Goal: Task Accomplishment & Management: Use online tool/utility

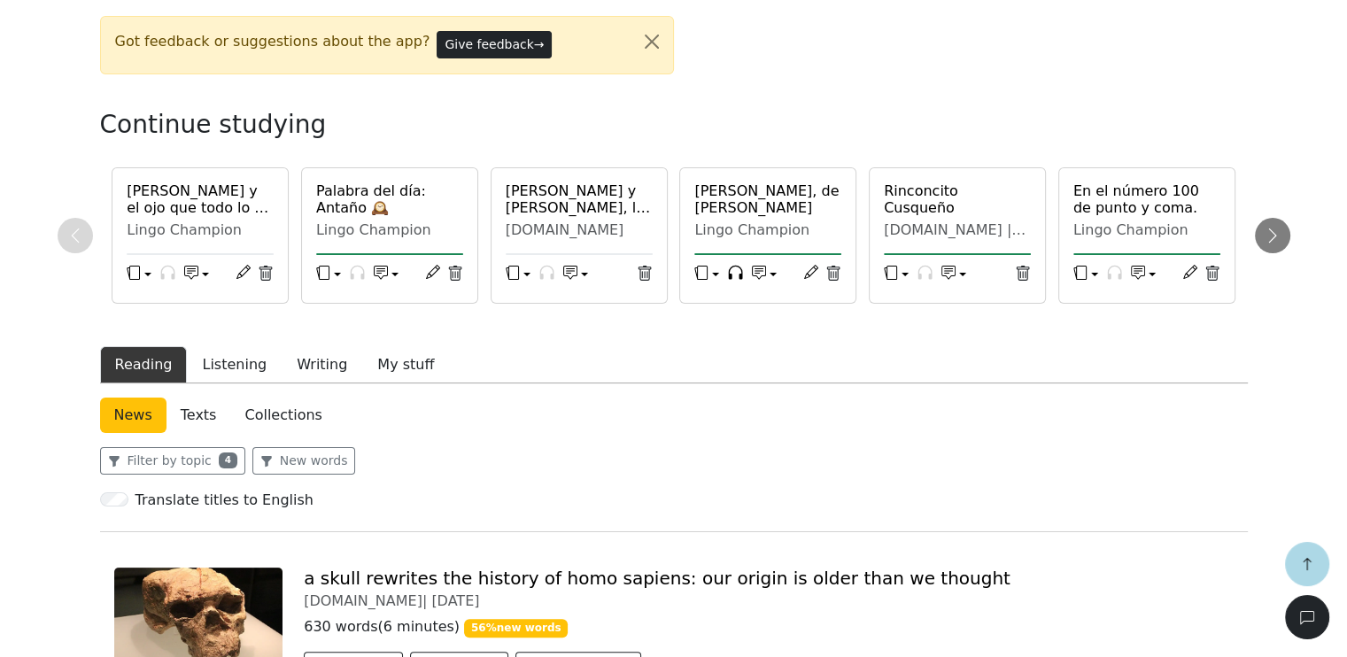
scroll to position [443, 0]
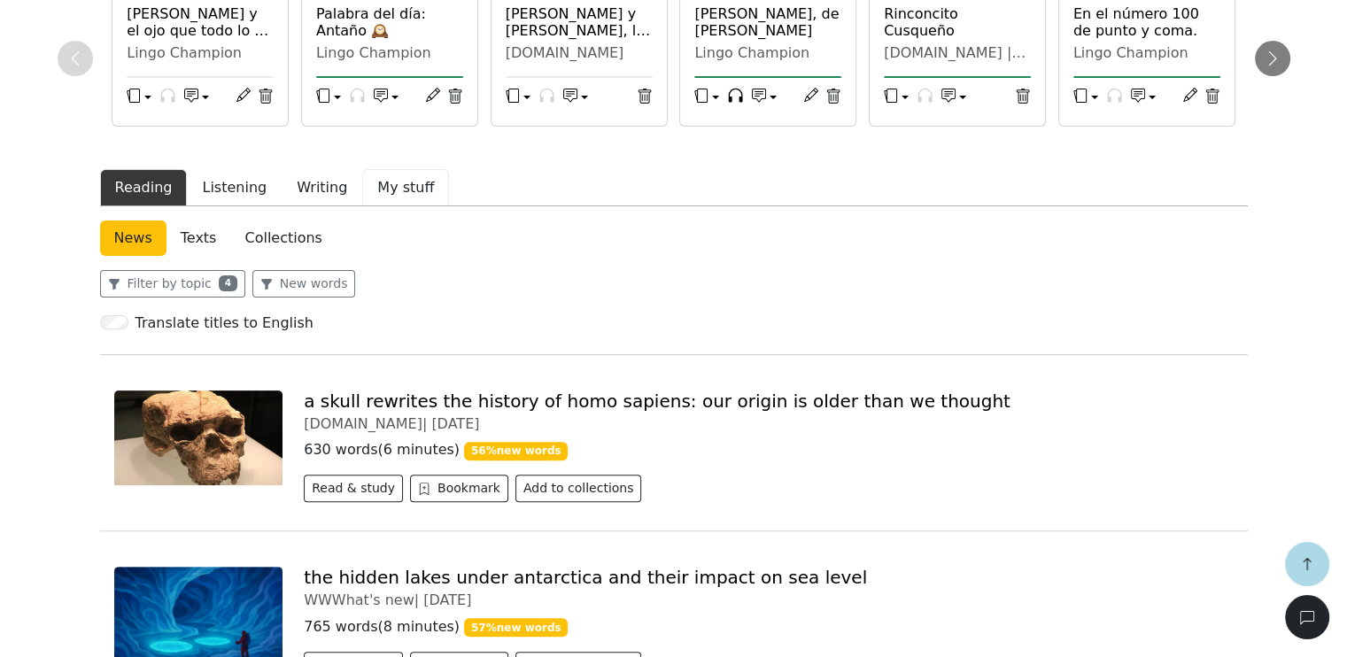
click at [373, 186] on button "My stuff" at bounding box center [405, 187] width 87 height 37
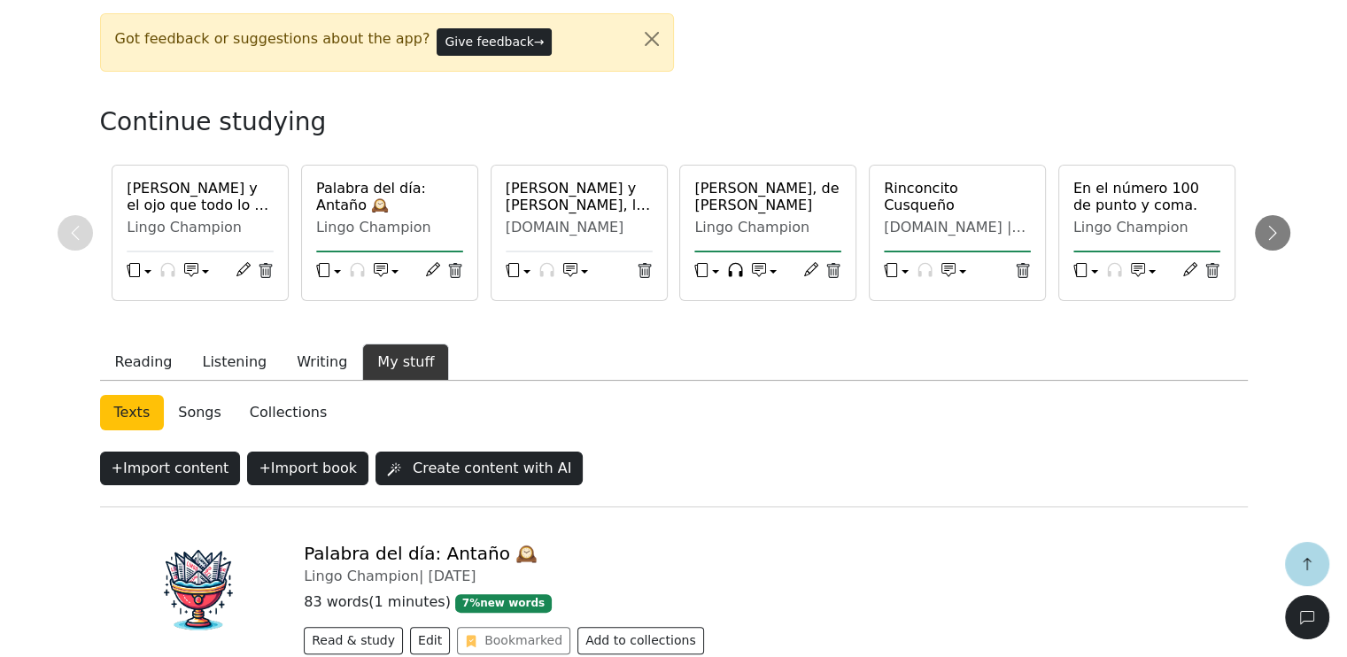
scroll to position [443, 0]
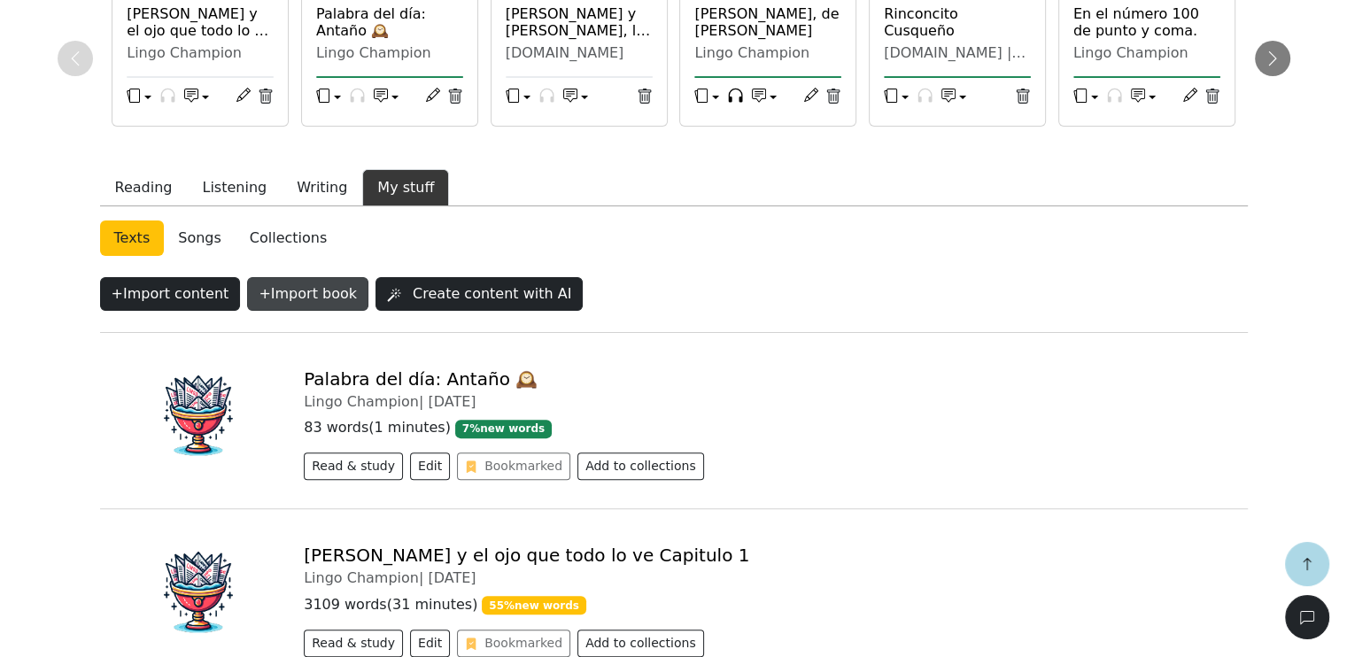
click at [298, 291] on button "+ Import book" at bounding box center [307, 294] width 121 height 34
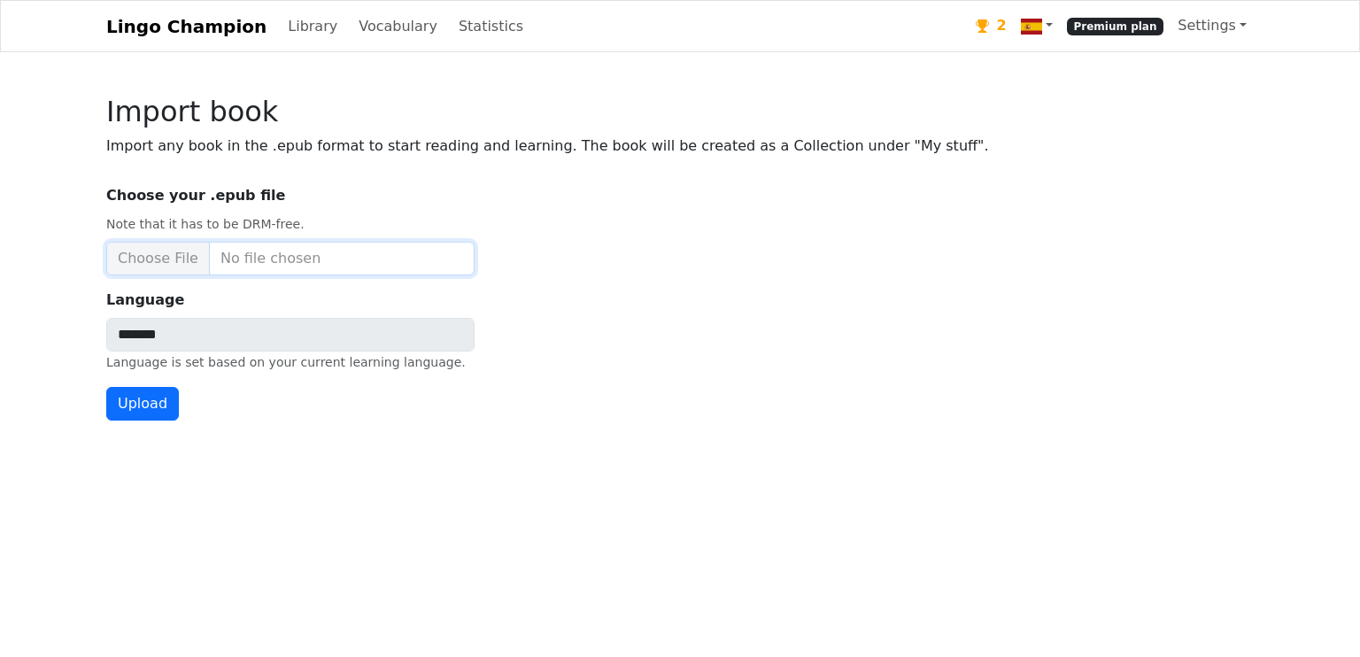
click at [166, 270] on input "Choose your .epub file Note that it has to be DRM-free." at bounding box center [290, 259] width 368 height 34
type input "**********"
click at [129, 406] on button "Upload" at bounding box center [142, 404] width 73 height 34
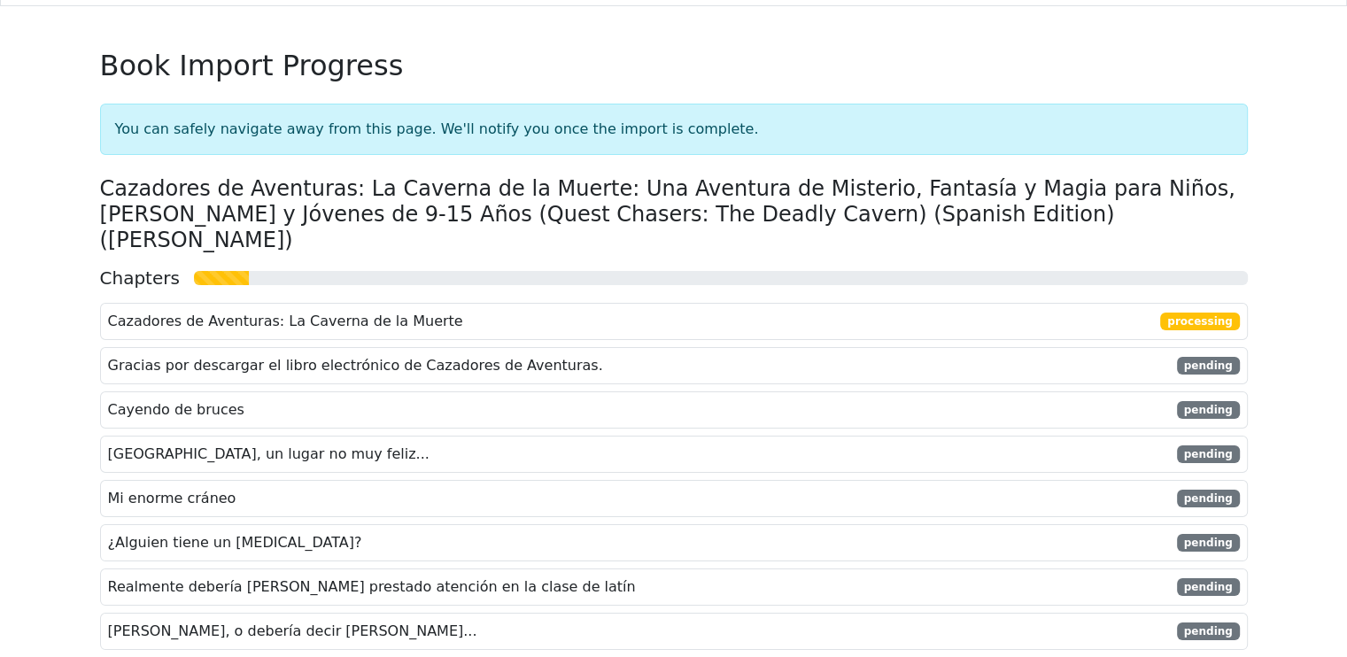
scroll to position [89, 0]
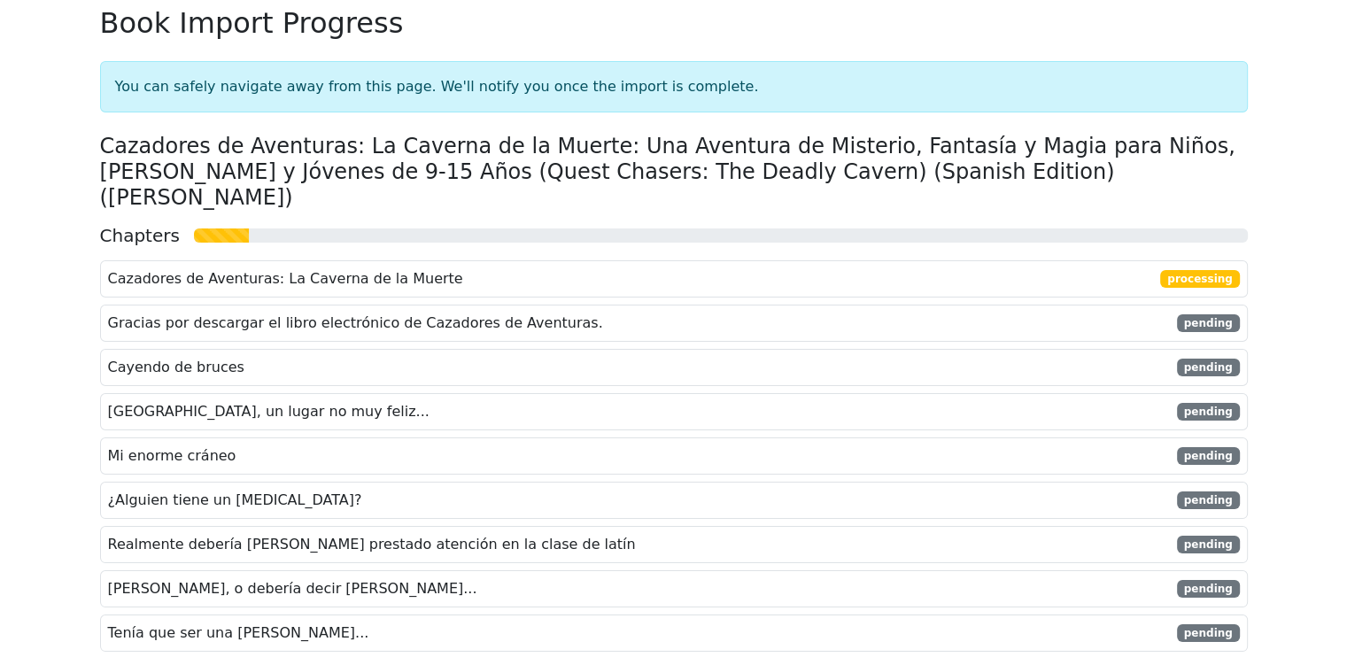
click at [213, 313] on span "Gracias por descargar el libro electrónico de Cazadores de Aventuras." at bounding box center [355, 323] width 495 height 21
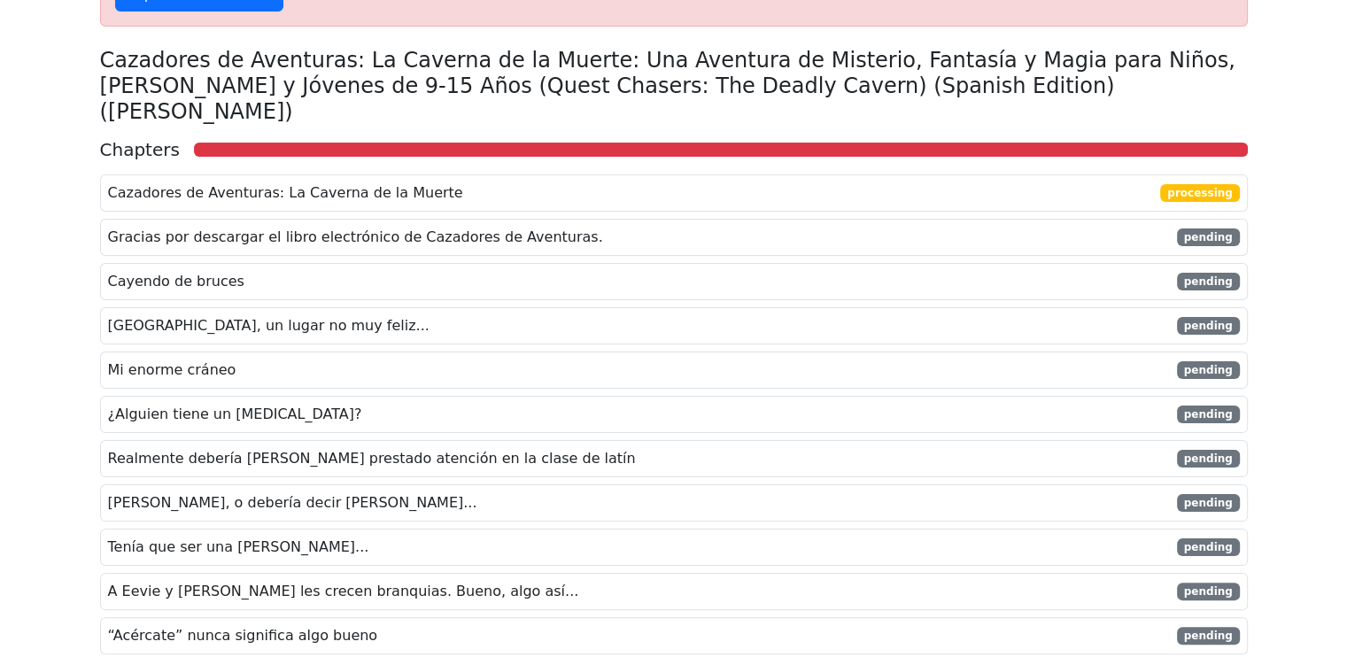
scroll to position [0, 0]
